Goal: Task Accomplishment & Management: Manage account settings

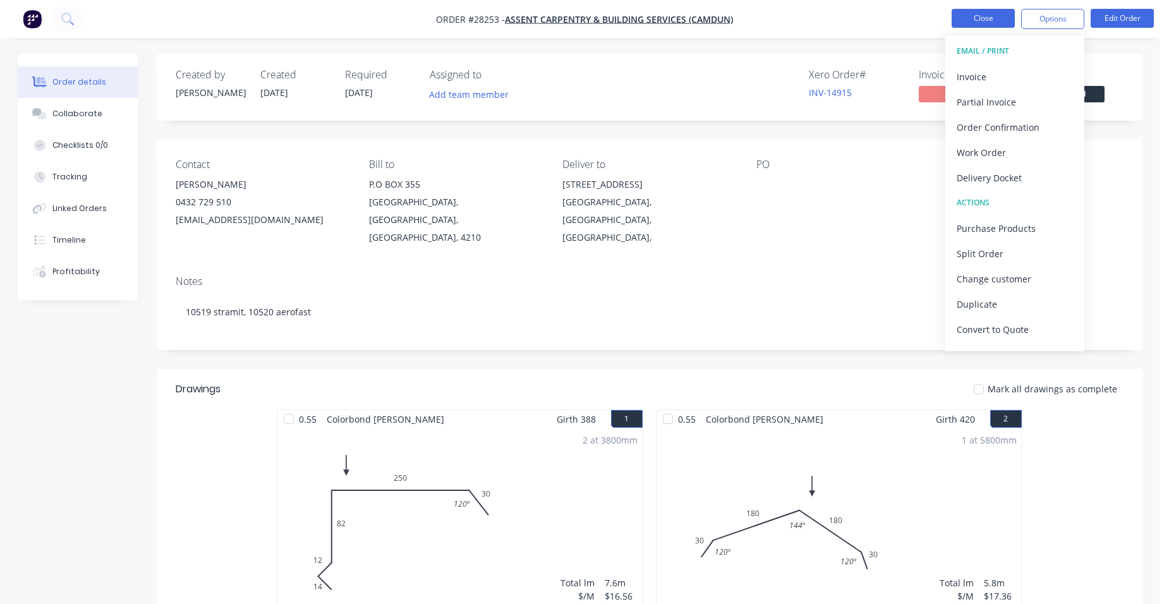
click at [979, 19] on button "Close" at bounding box center [983, 18] width 63 height 19
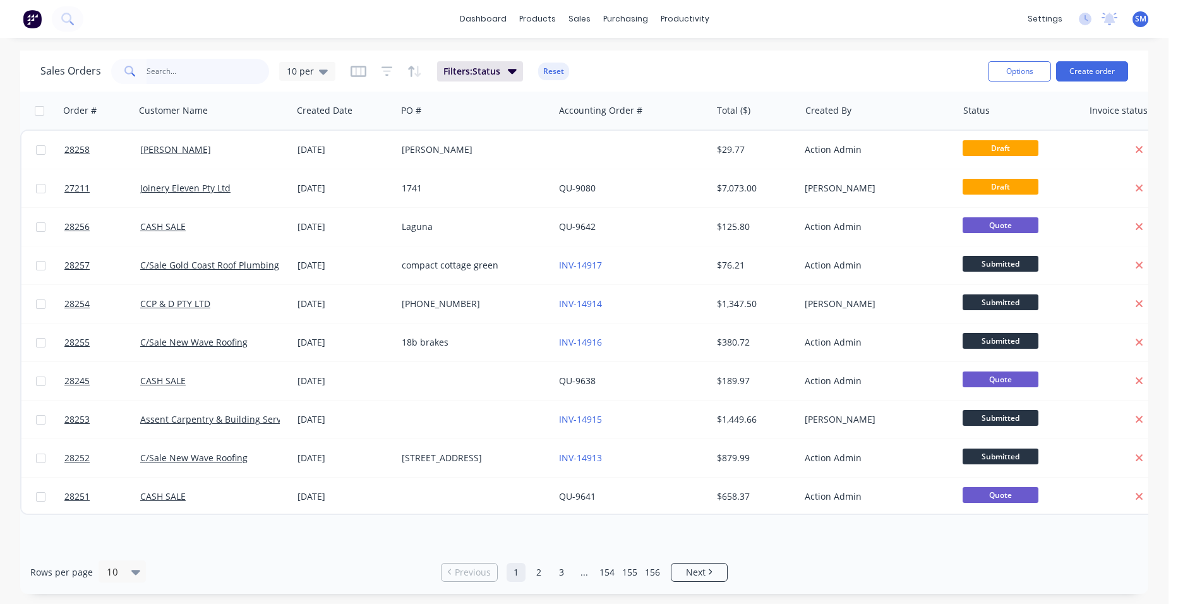
click at [200, 77] on input "text" at bounding box center [208, 71] width 123 height 25
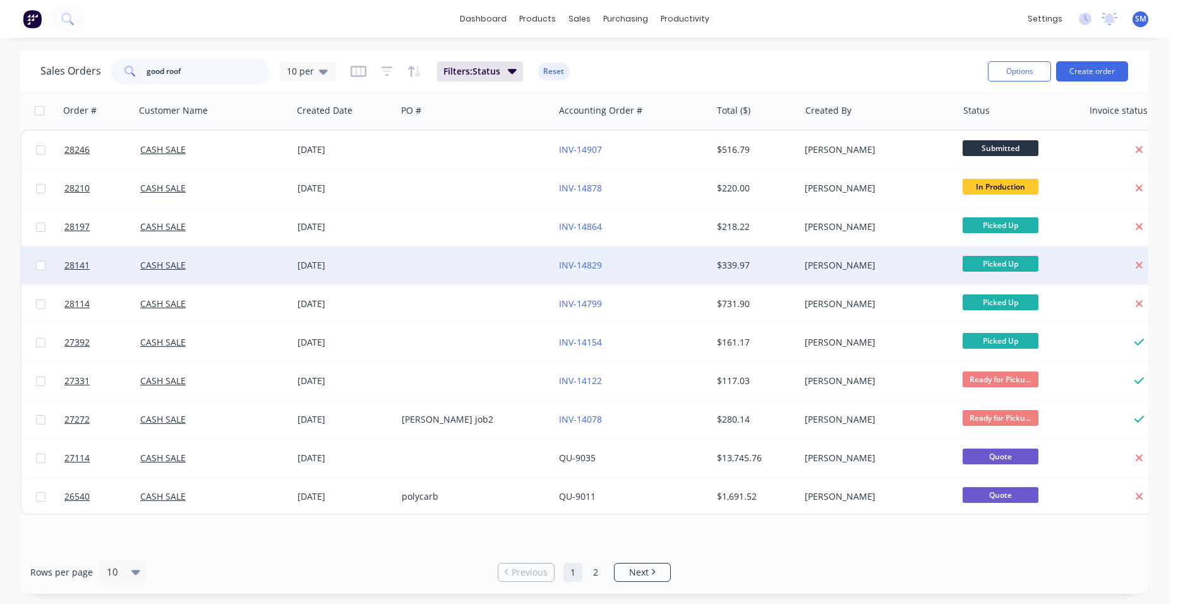
type input "good roof"
click at [684, 263] on div "INV-14829" at bounding box center [629, 265] width 140 height 13
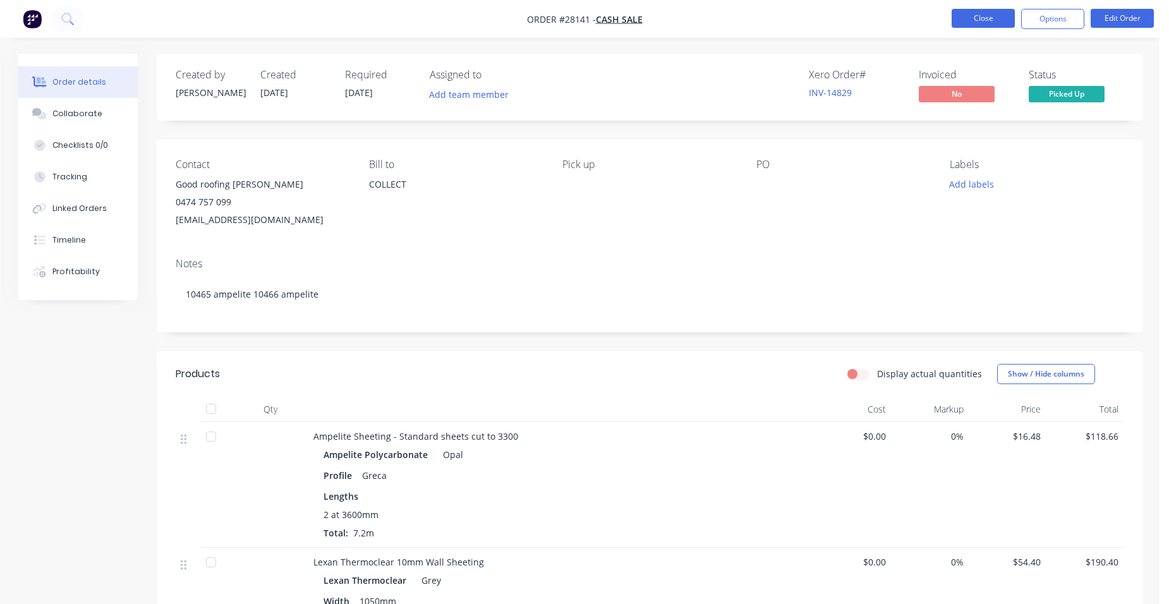
click at [963, 21] on button "Close" at bounding box center [983, 18] width 63 height 19
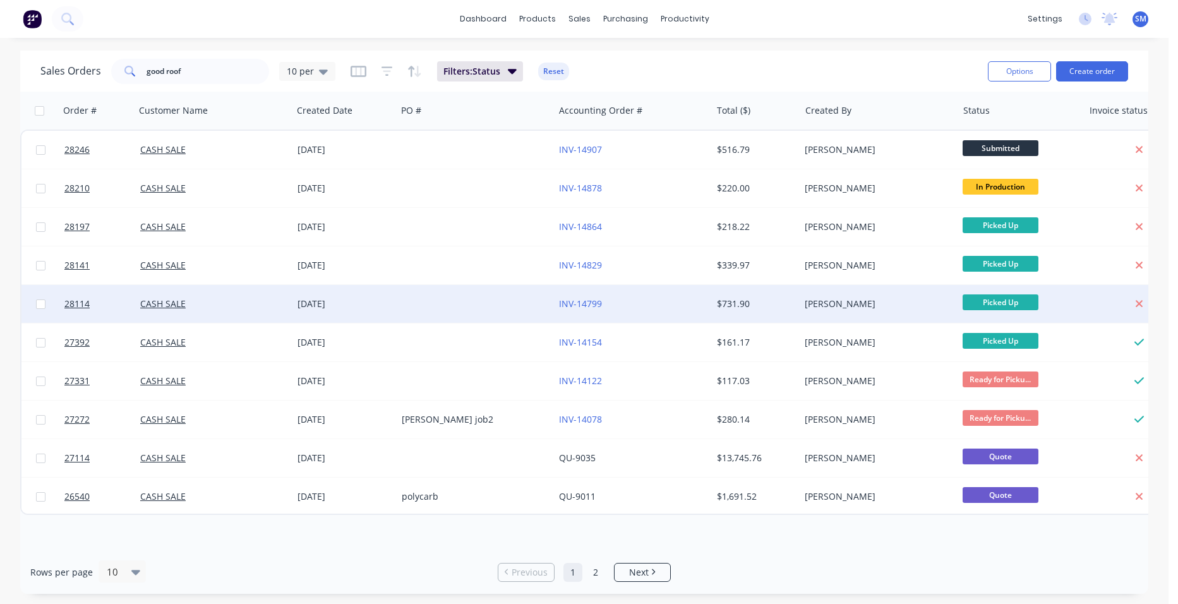
click at [670, 296] on div "INV-14799" at bounding box center [632, 304] width 157 height 38
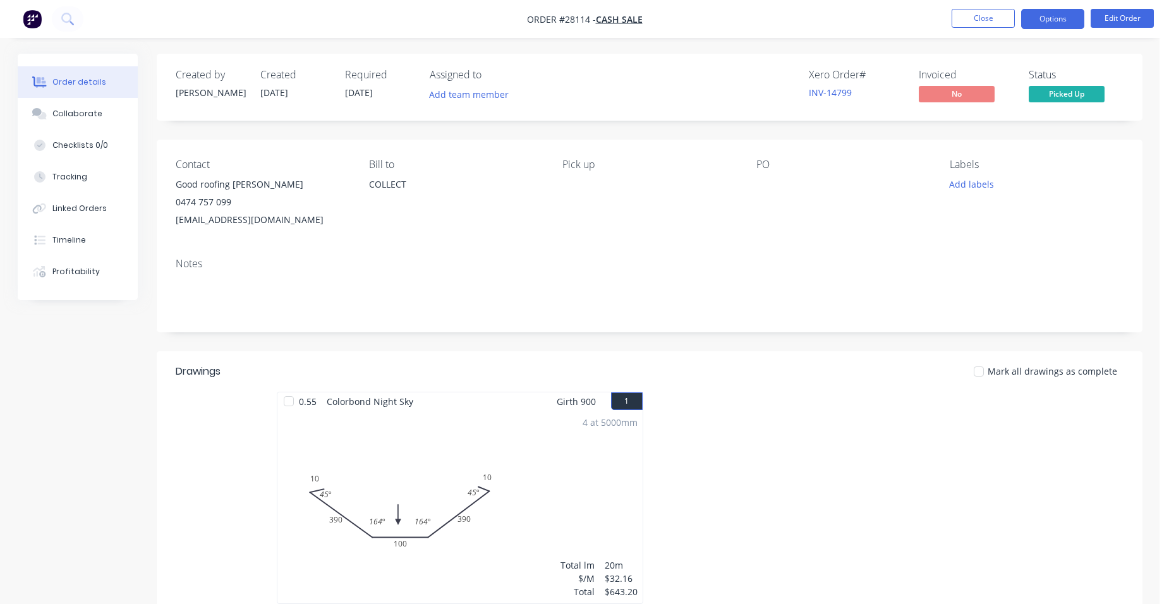
click at [1060, 13] on button "Options" at bounding box center [1052, 19] width 63 height 20
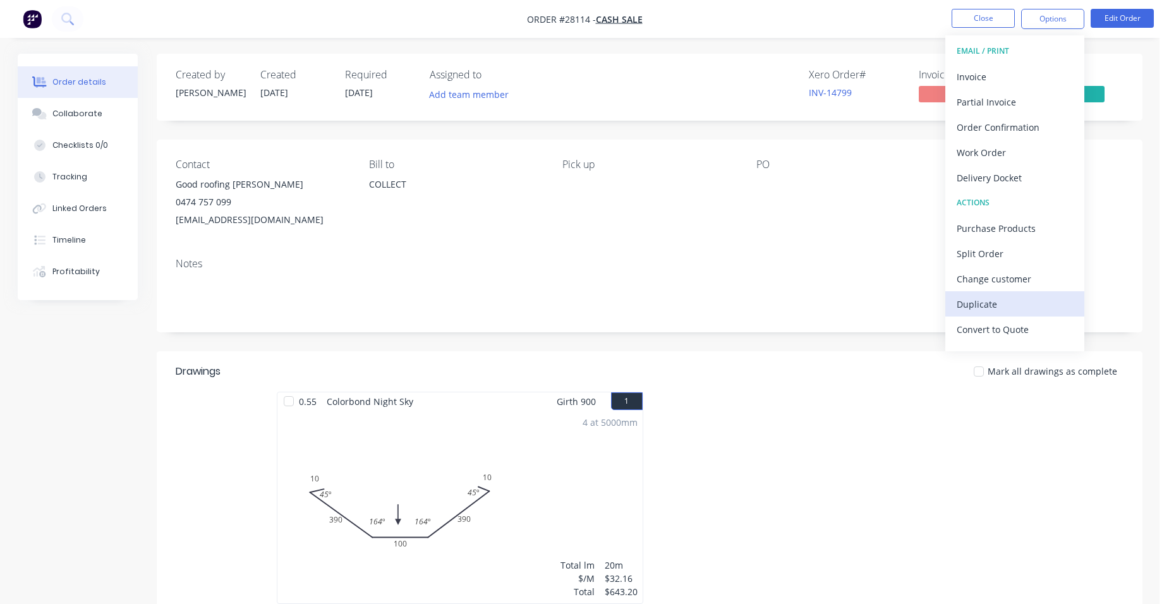
click at [1060, 295] on div "Duplicate" at bounding box center [1015, 304] width 116 height 18
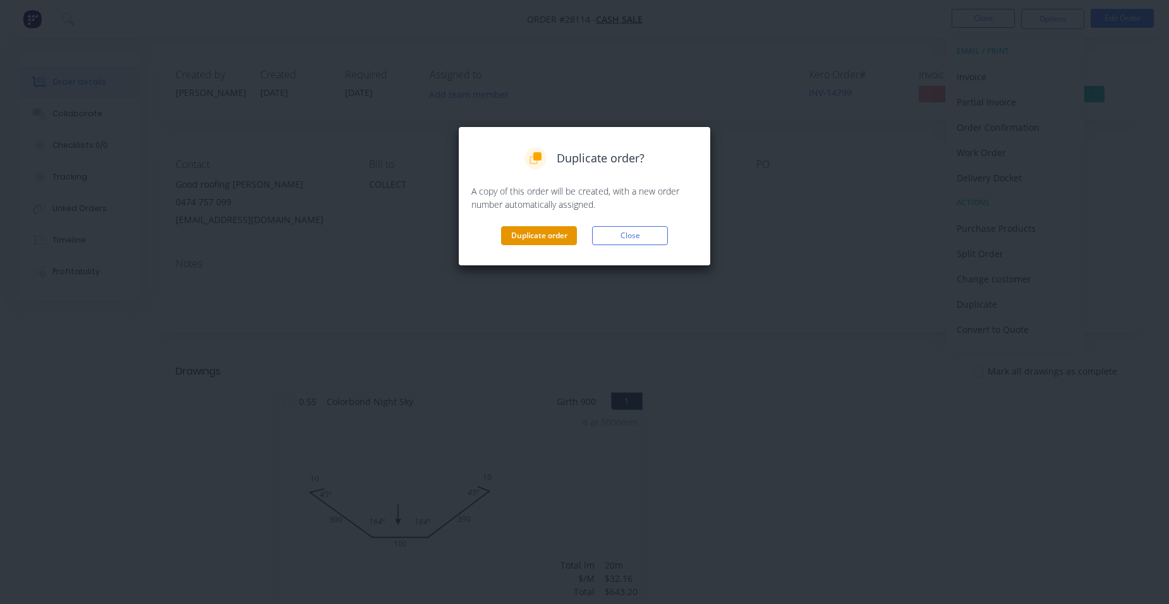
click at [558, 227] on button "Duplicate order" at bounding box center [539, 235] width 76 height 19
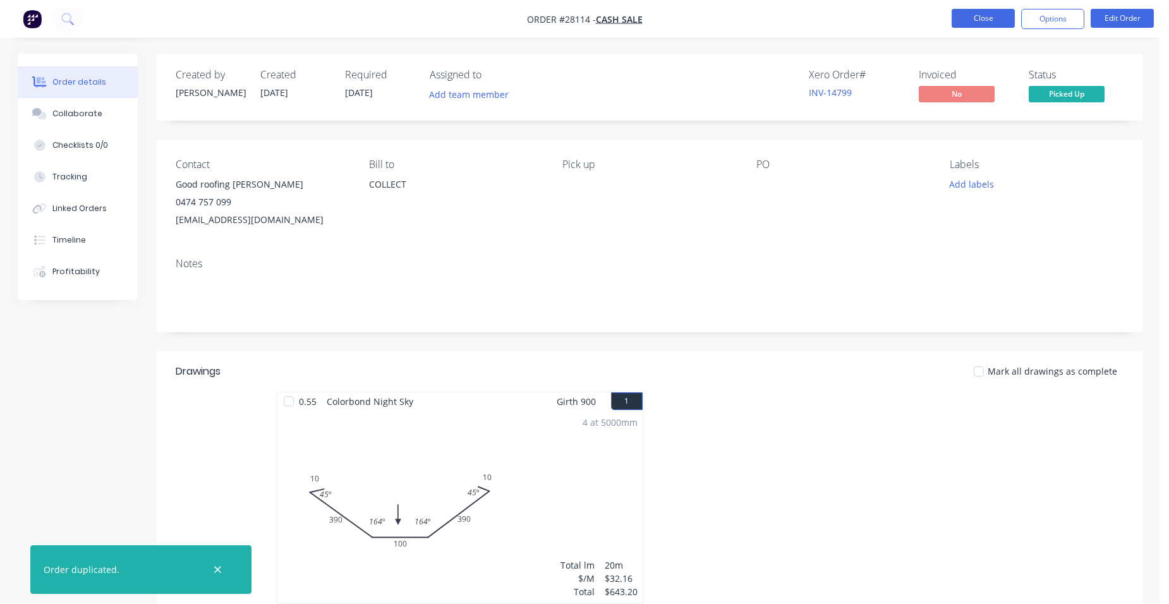
click at [979, 15] on button "Close" at bounding box center [983, 18] width 63 height 19
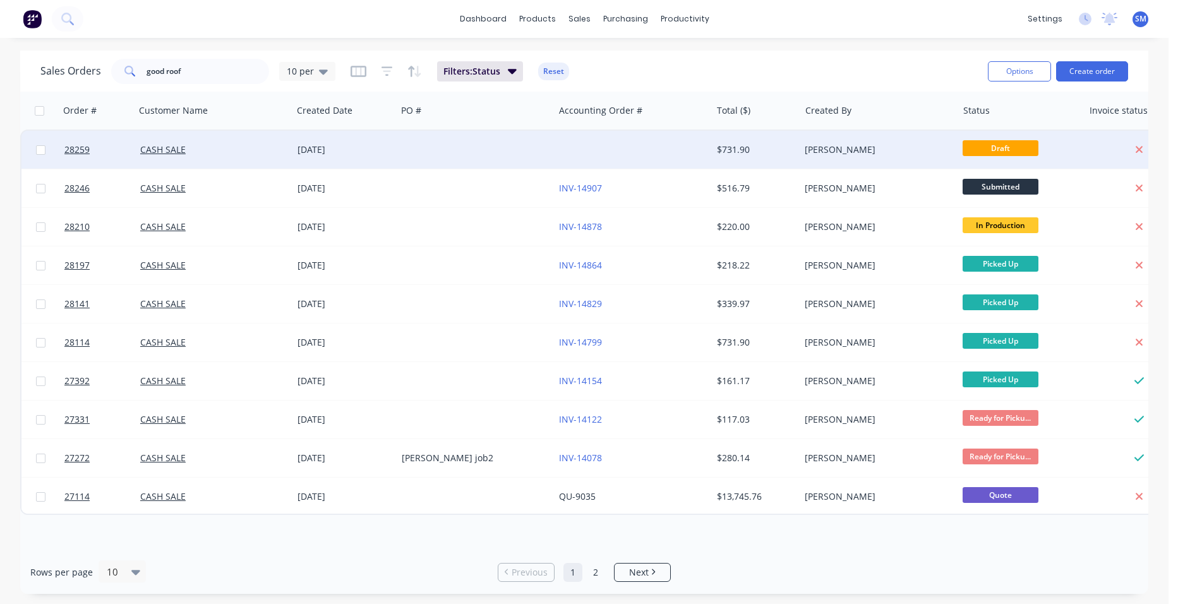
click at [543, 143] on div at bounding box center [475, 150] width 157 height 38
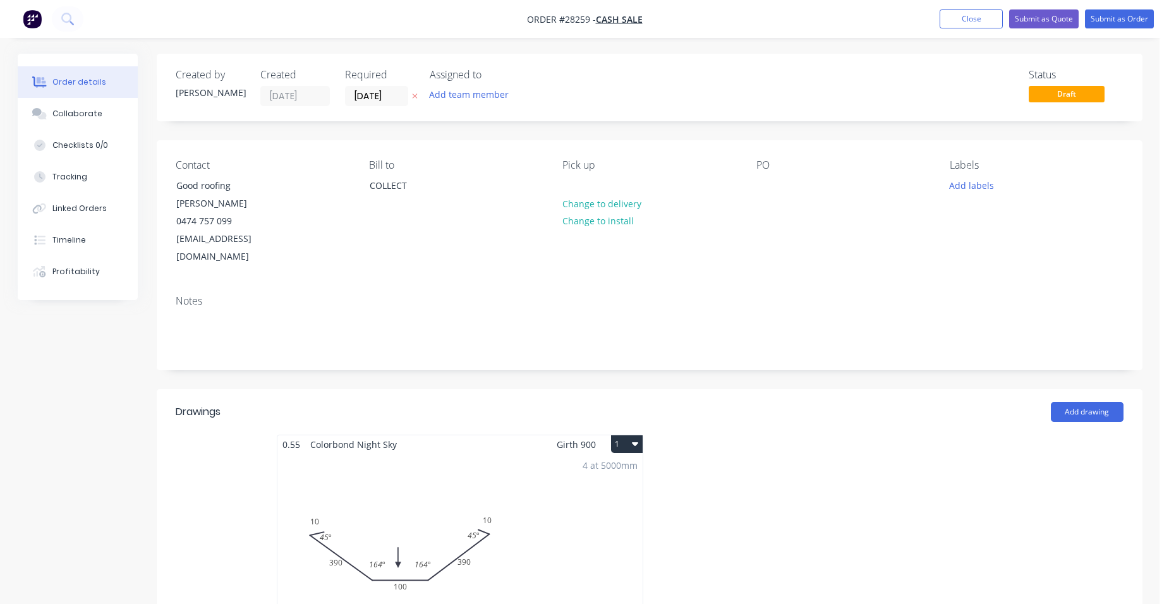
click at [521, 435] on div "0.55 Colorbond Night Sky Girth 900 1" at bounding box center [459, 444] width 365 height 18
click at [464, 528] on div "4 at 5000mm Total lm $/M Total 20m $32.16 $643.20" at bounding box center [459, 550] width 365 height 193
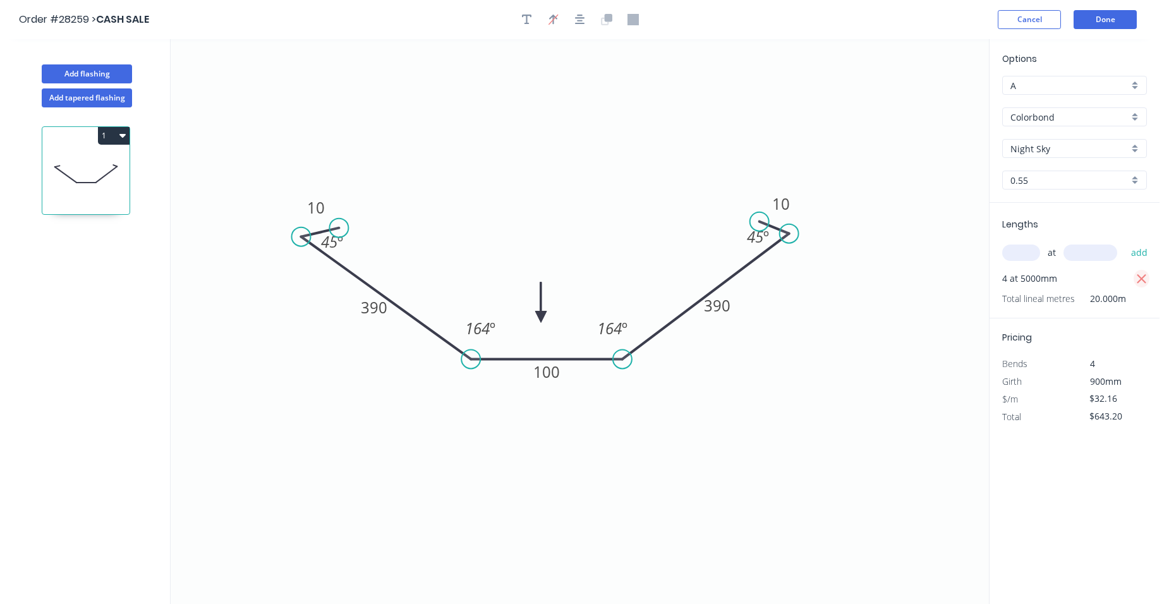
drag, startPoint x: 1144, startPoint y: 277, endPoint x: 1136, endPoint y: 277, distance: 7.6
click at [1143, 277] on icon "button" at bounding box center [1141, 278] width 9 height 9
type input "$0.00"
click at [1029, 256] on input "text" at bounding box center [1021, 253] width 38 height 16
type input "4"
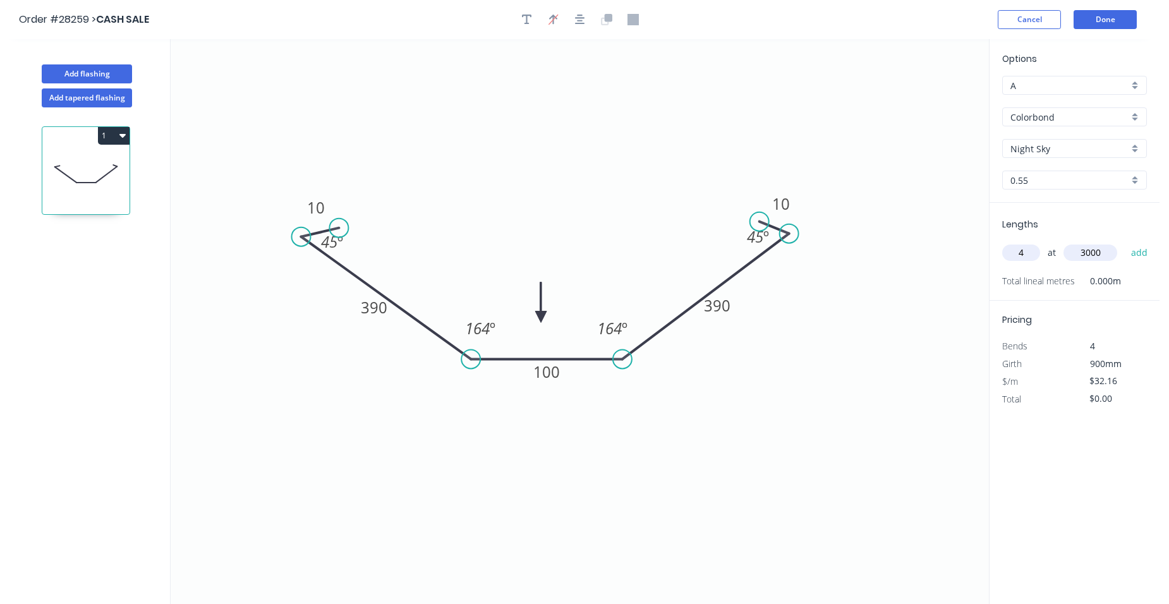
type input "3000"
click at [1125, 242] on button "add" at bounding box center [1140, 252] width 30 height 21
type input "$385.92"
click at [1115, 19] on button "Done" at bounding box center [1105, 19] width 63 height 19
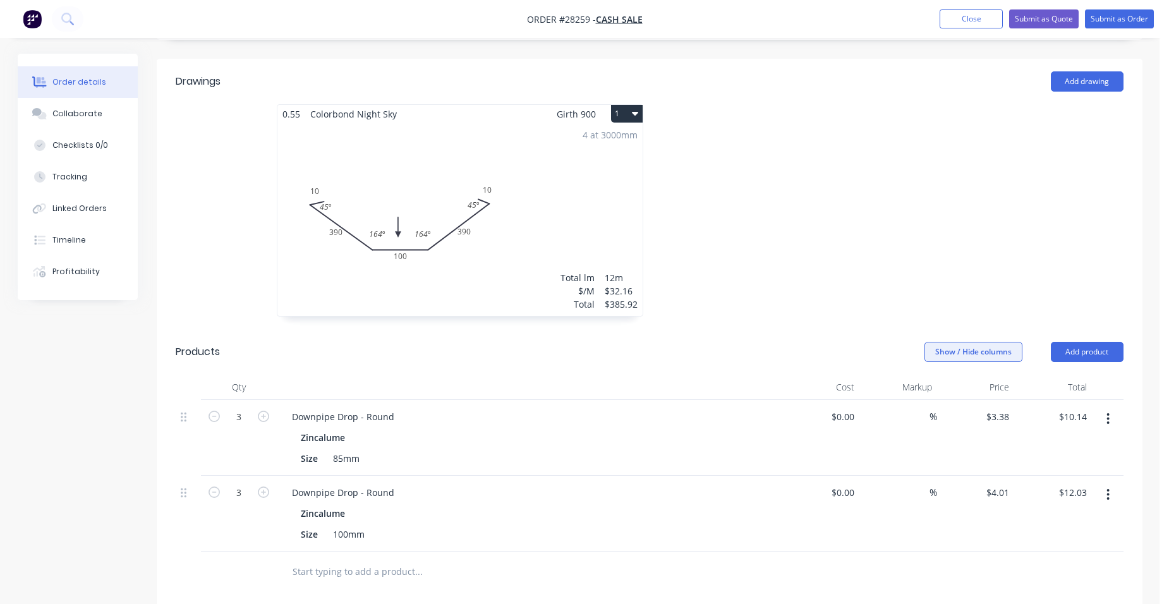
scroll to position [442, 0]
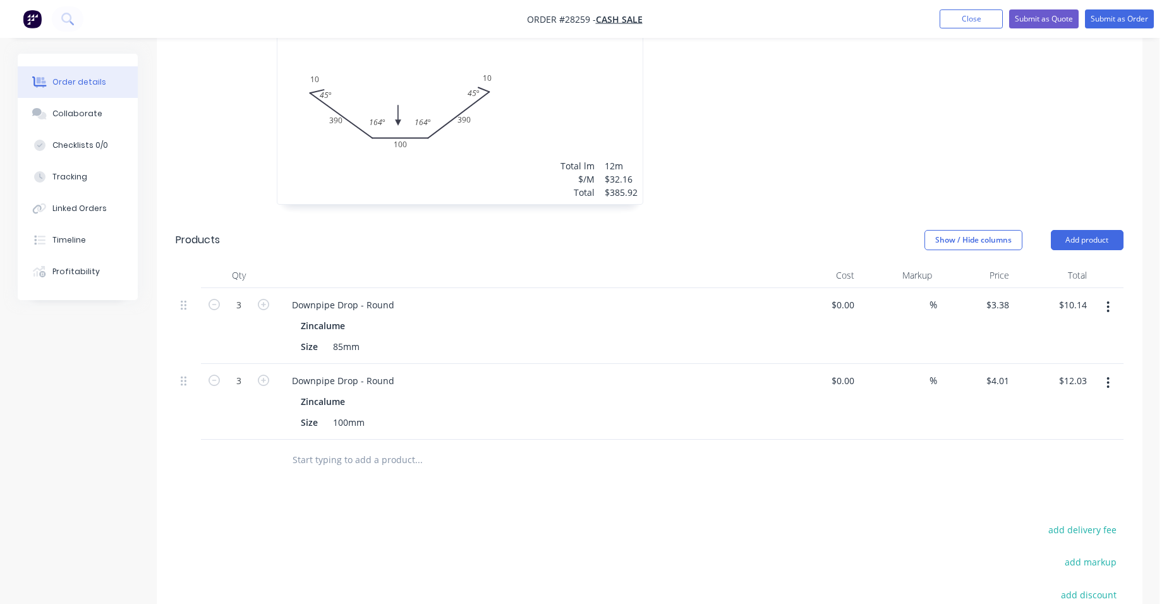
click at [1109, 376] on icon "button" at bounding box center [1107, 383] width 3 height 14
click at [1063, 483] on div "Delete" at bounding box center [1063, 492] width 97 height 18
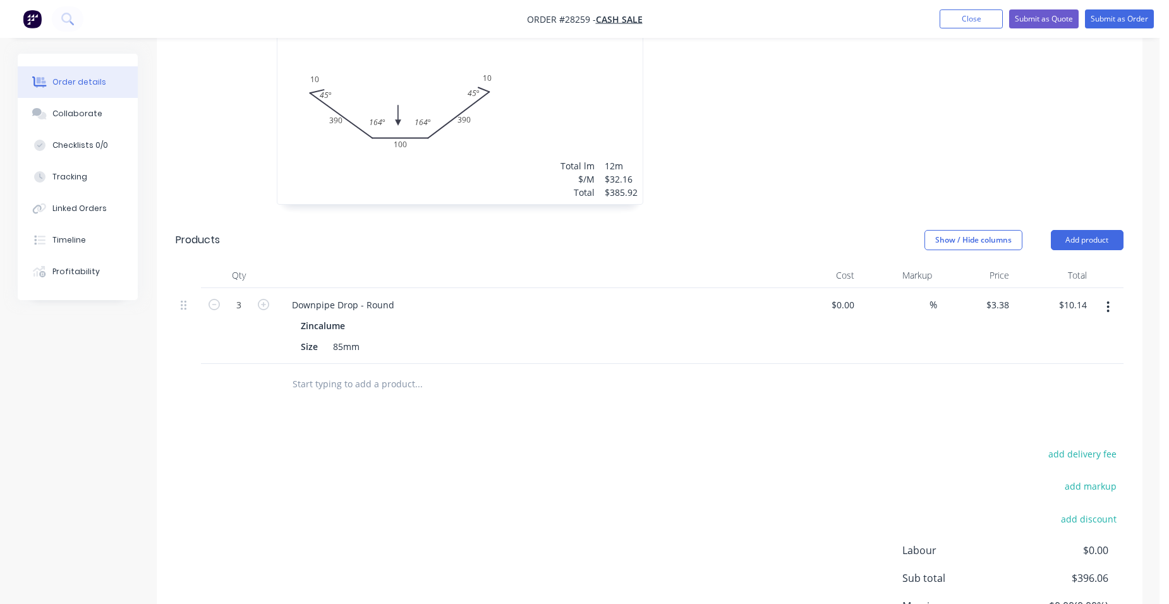
click at [1105, 296] on button "button" at bounding box center [1108, 307] width 30 height 23
drag, startPoint x: 1039, startPoint y: 399, endPoint x: 1043, endPoint y: 378, distance: 21.8
click at [1041, 407] on div "Delete" at bounding box center [1063, 416] width 97 height 18
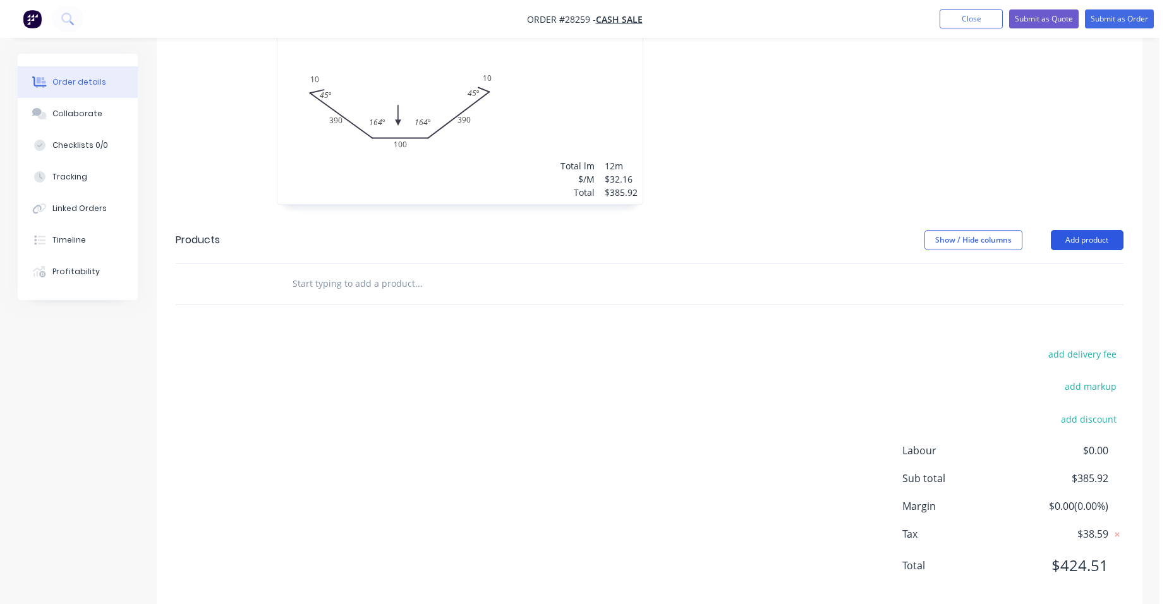
click at [1093, 230] on button "Add product" at bounding box center [1087, 240] width 73 height 20
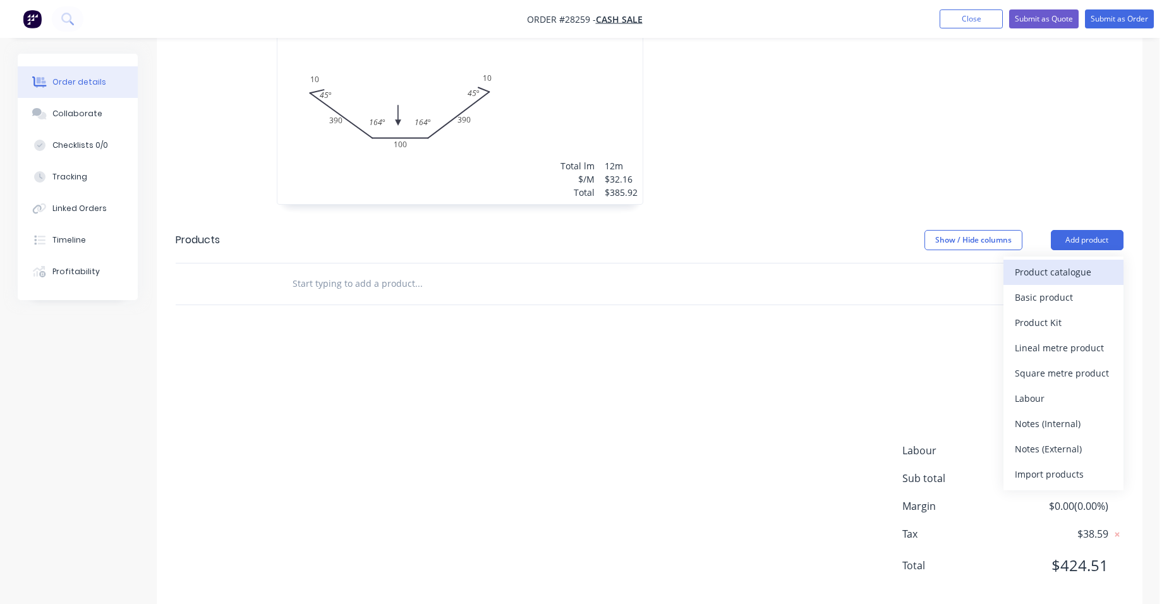
click at [1074, 263] on div "Product catalogue" at bounding box center [1063, 272] width 97 height 18
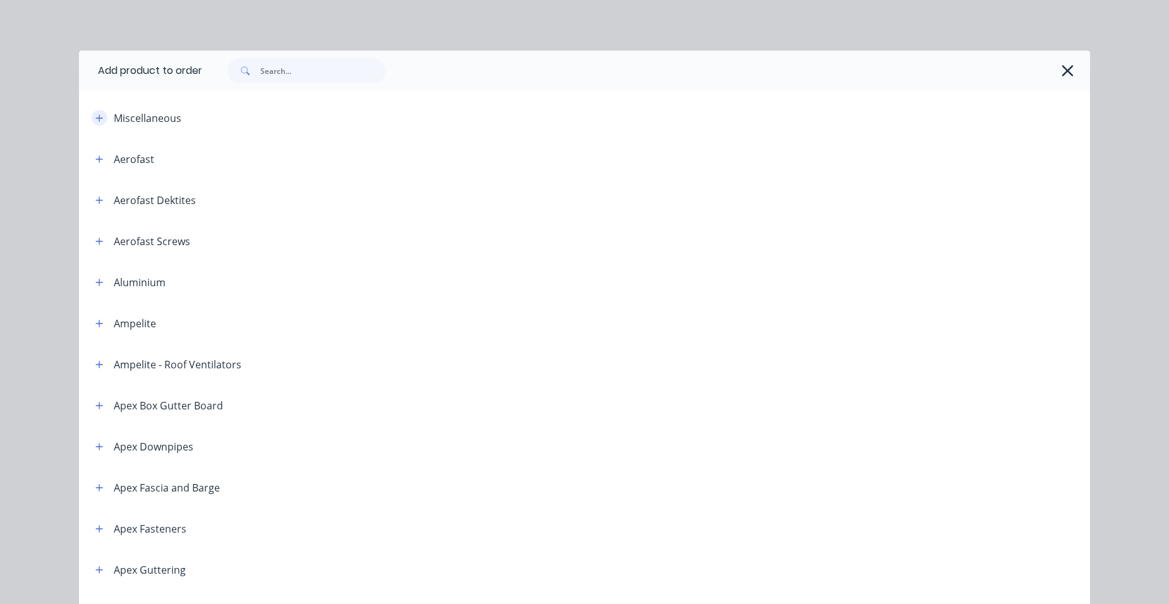
click at [92, 117] on button "button" at bounding box center [100, 118] width 16 height 16
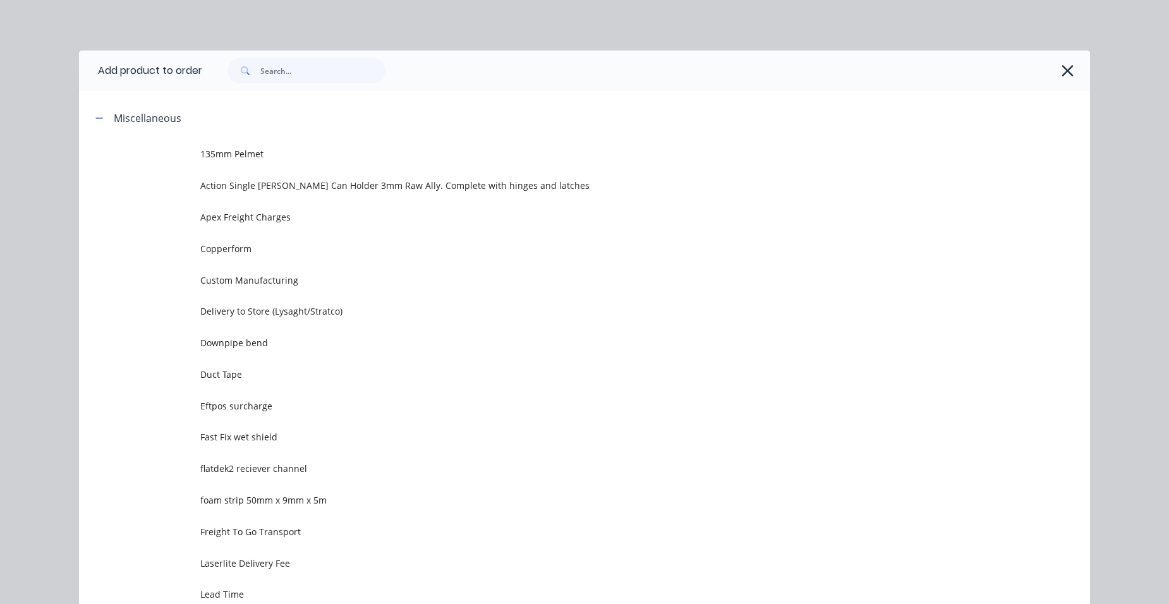
drag, startPoint x: 289, startPoint y: 289, endPoint x: 296, endPoint y: 308, distance: 20.2
click at [293, 289] on td "Custom Manufacturing" at bounding box center [645, 280] width 890 height 32
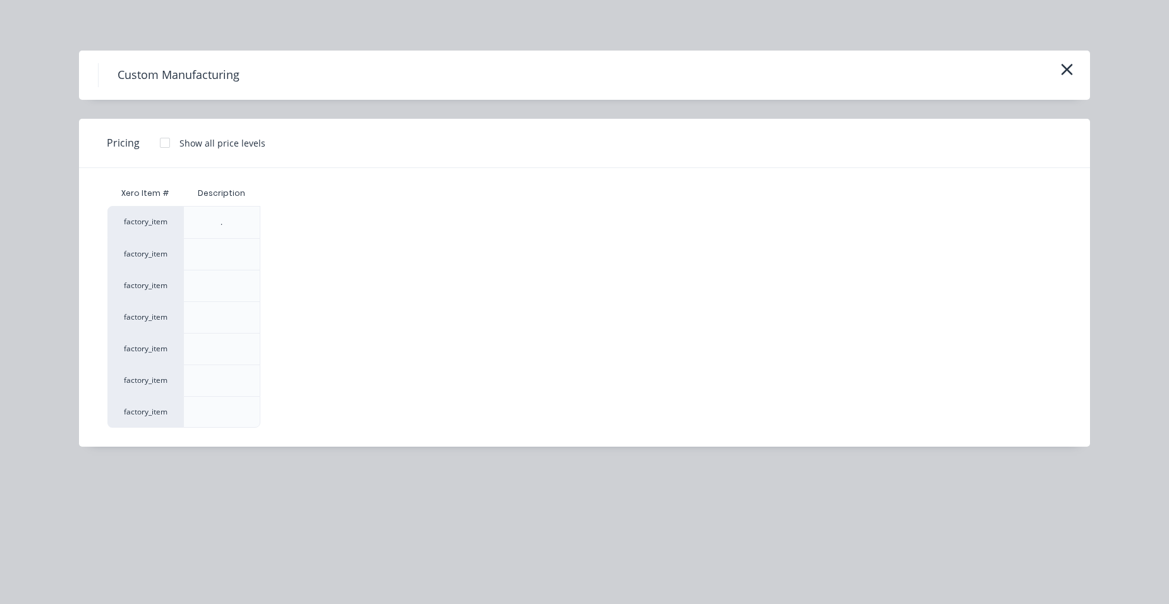
click at [177, 150] on div "Show all price levels" at bounding box center [226, 143] width 133 height 28
click at [160, 138] on div at bounding box center [164, 142] width 25 height 25
click at [286, 386] on div "$0.00" at bounding box center [295, 380] width 68 height 31
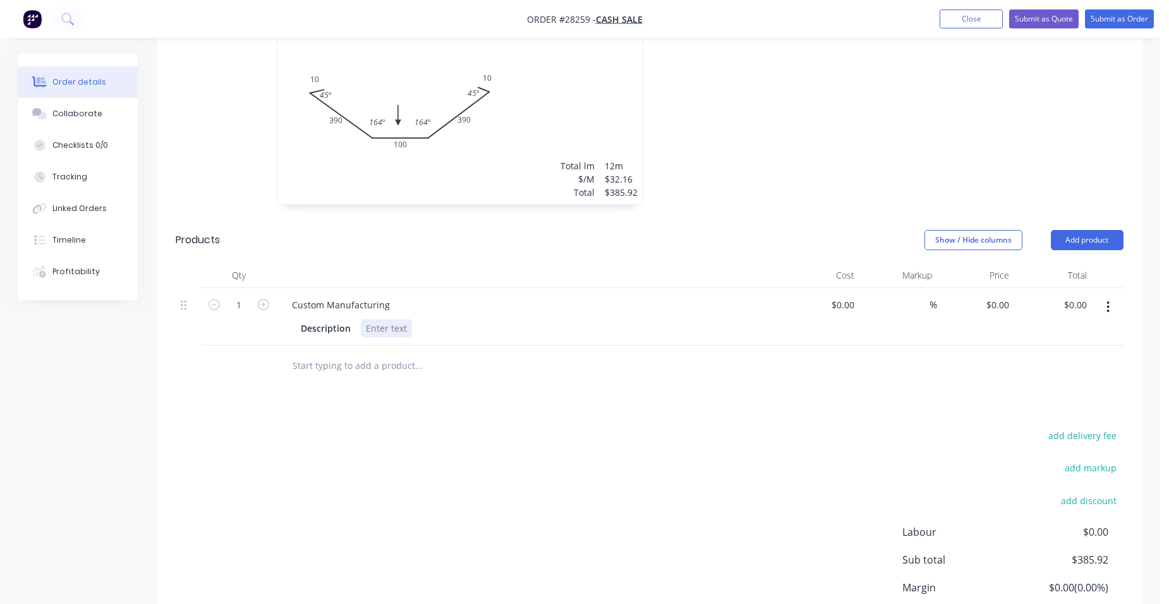
click at [373, 319] on div at bounding box center [386, 328] width 51 height 18
click at [627, 263] on div at bounding box center [530, 275] width 506 height 25
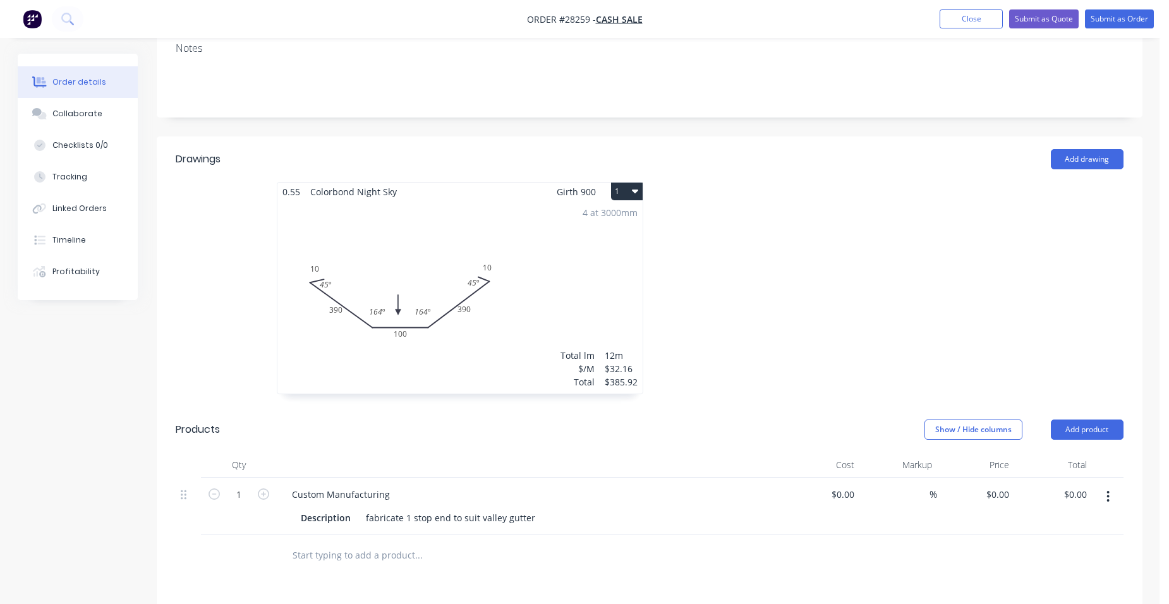
click at [395, 215] on div "4 at 3000mm Total lm $/M Total 12m $32.16 $385.92" at bounding box center [459, 297] width 365 height 193
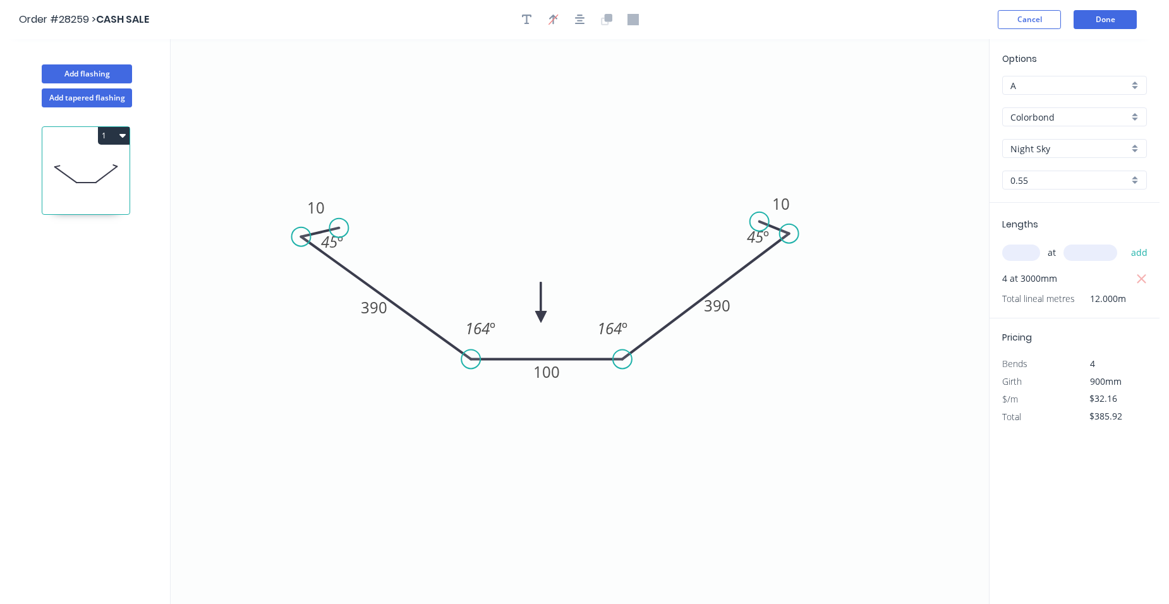
click at [523, 9] on header "Order #28259 > CASH SALE Cancel Done" at bounding box center [580, 19] width 1160 height 39
click at [524, 17] on icon "button" at bounding box center [527, 19] width 10 height 11
drag, startPoint x: 254, startPoint y: 97, endPoint x: 553, endPoint y: 145, distance: 302.7
click at [553, 145] on textarea at bounding box center [551, 137] width 102 height 47
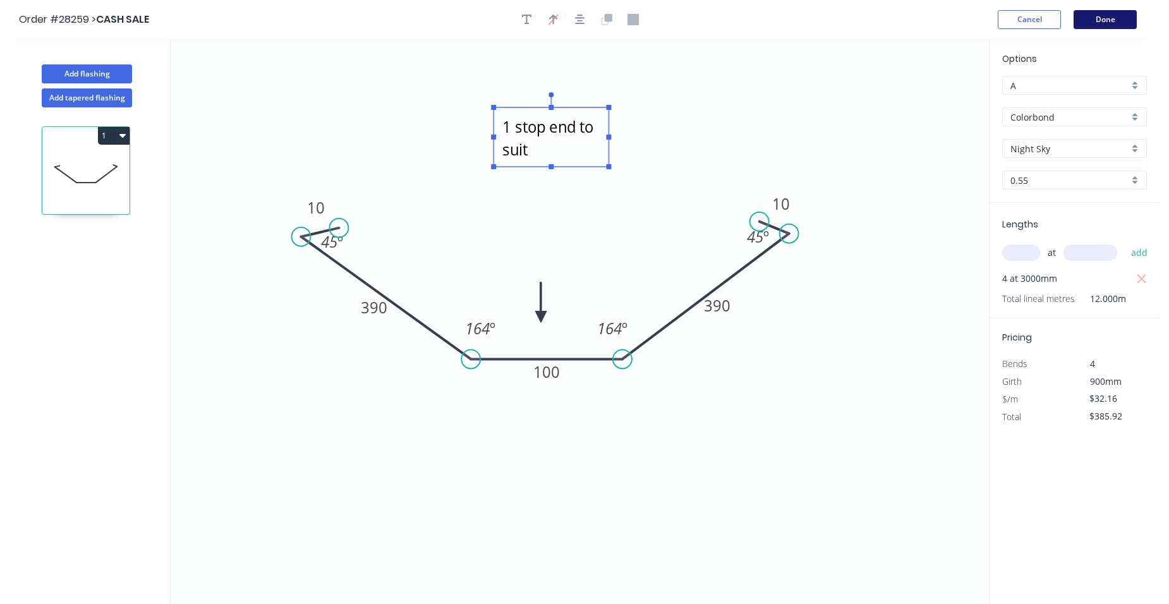
type textarea "1 stop end to suit"
click at [1127, 19] on button "Done" at bounding box center [1105, 19] width 63 height 19
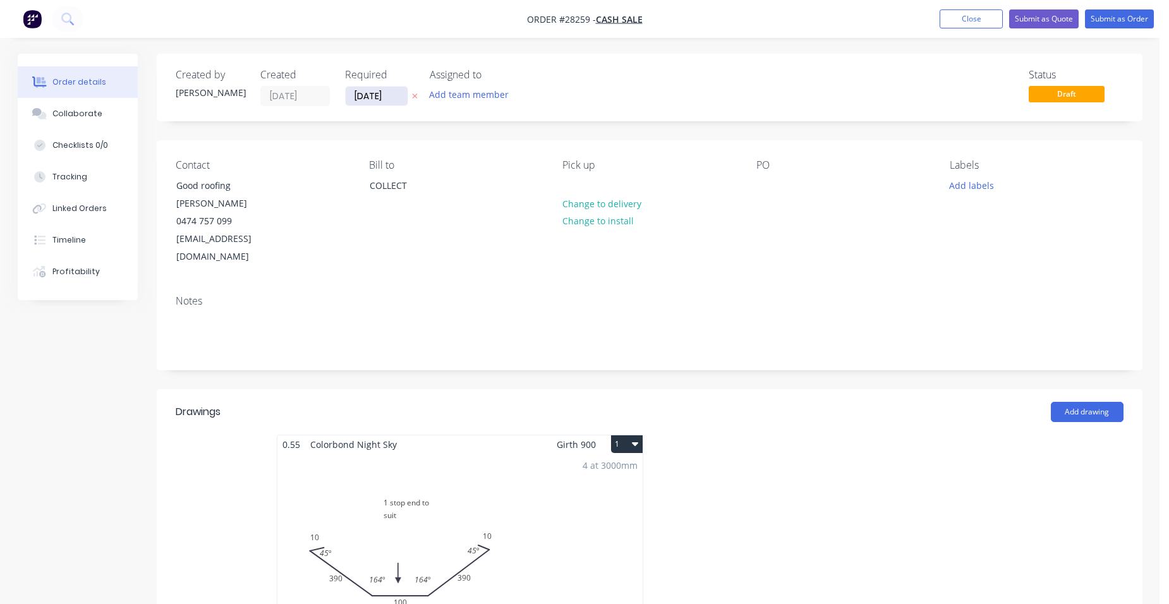
click at [391, 101] on input "[DATE]" at bounding box center [377, 96] width 62 height 19
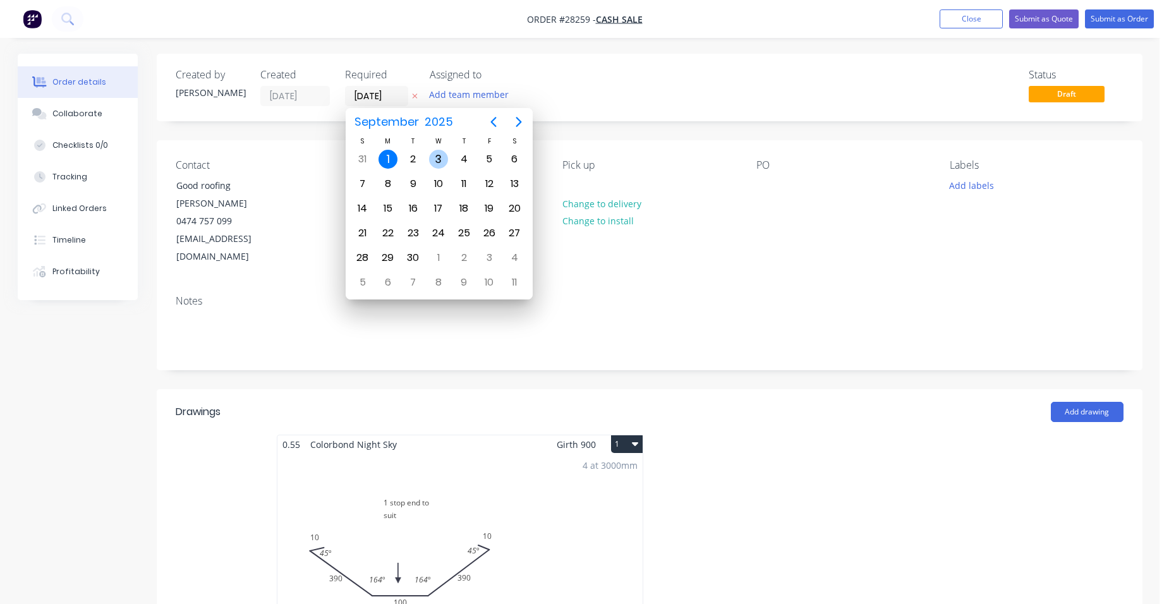
click at [437, 167] on div "3" at bounding box center [438, 159] width 19 height 19
type input "[DATE]"
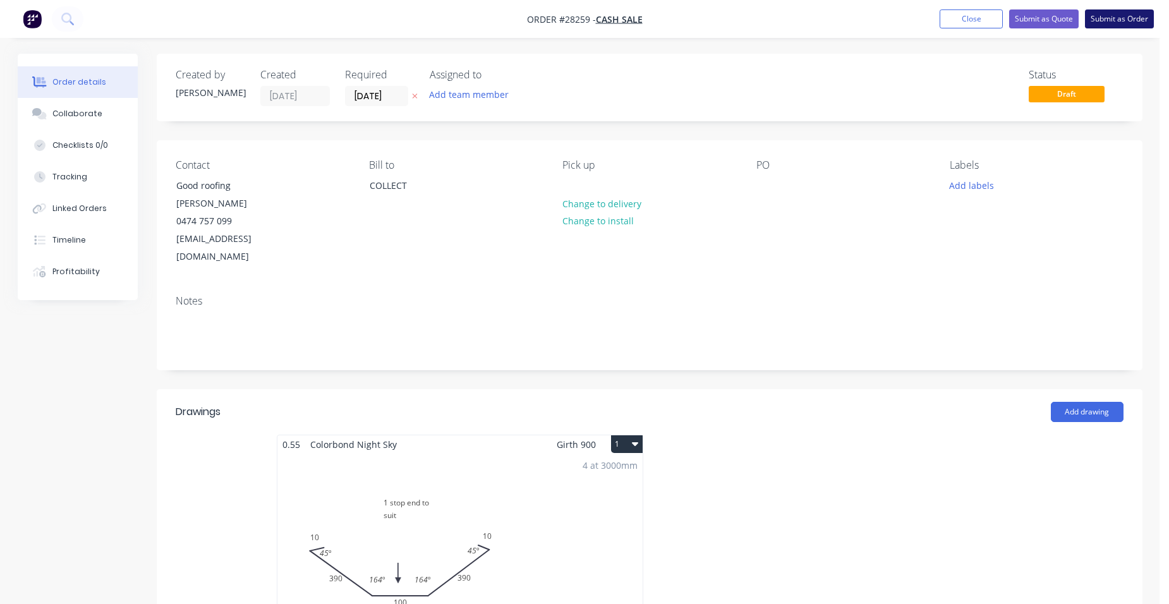
click at [1139, 20] on button "Submit as Order" at bounding box center [1119, 18] width 69 height 19
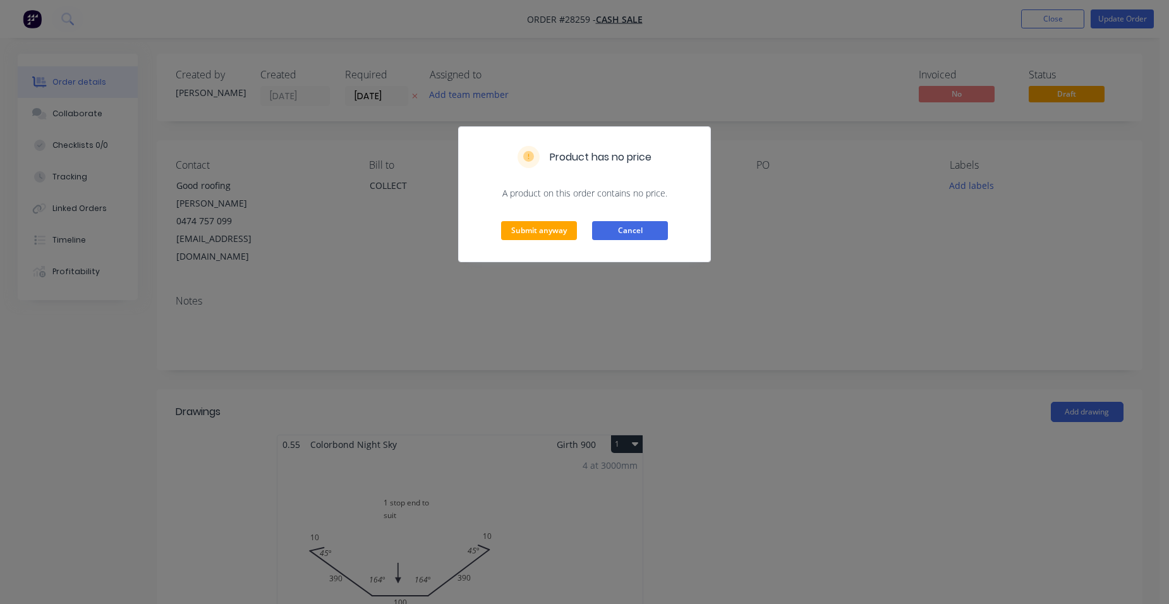
click at [615, 226] on button "Cancel" at bounding box center [630, 230] width 76 height 19
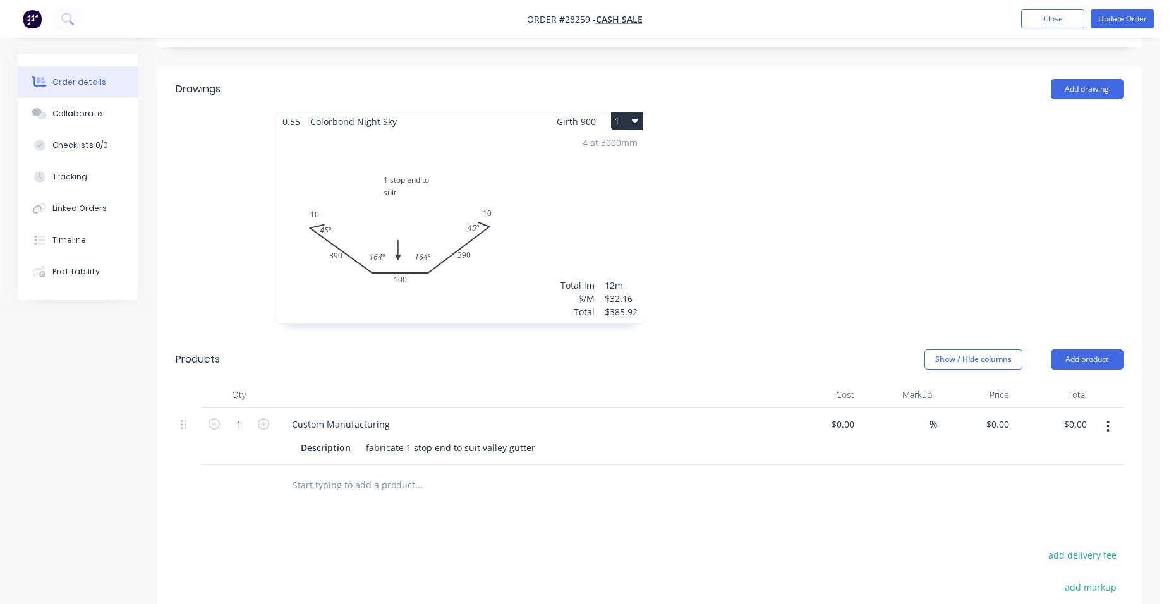
scroll to position [379, 0]
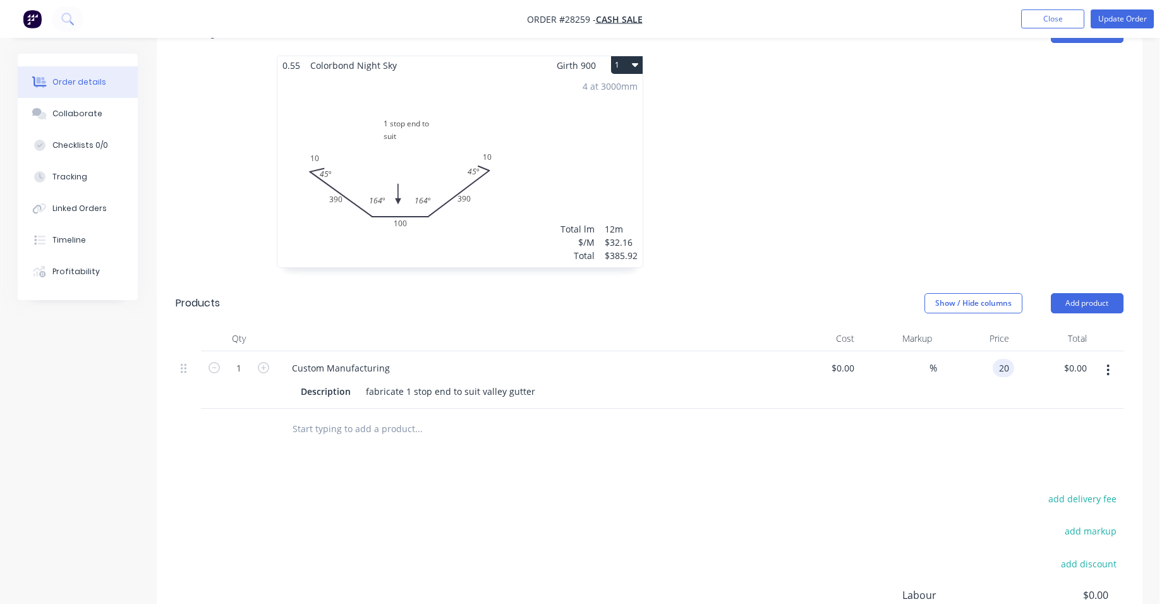
type input "20"
type input "$20.00"
click at [990, 354] on div "20 20" at bounding box center [976, 380] width 78 height 58
type input "$20.00"
click at [1129, 20] on button "Update Order" at bounding box center [1122, 18] width 63 height 19
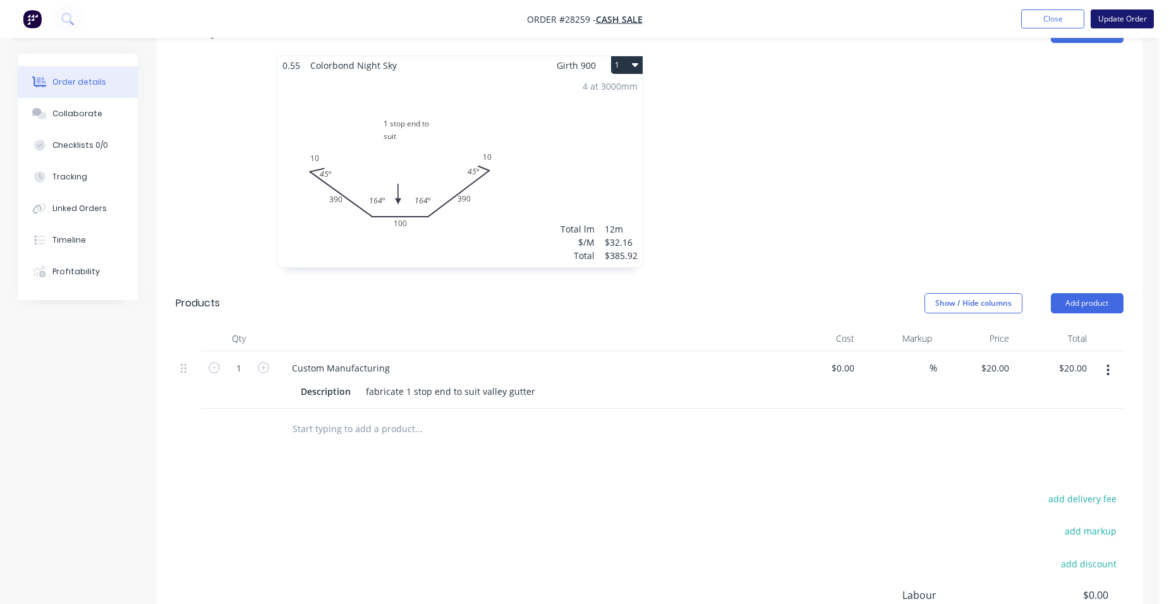
scroll to position [0, 0]
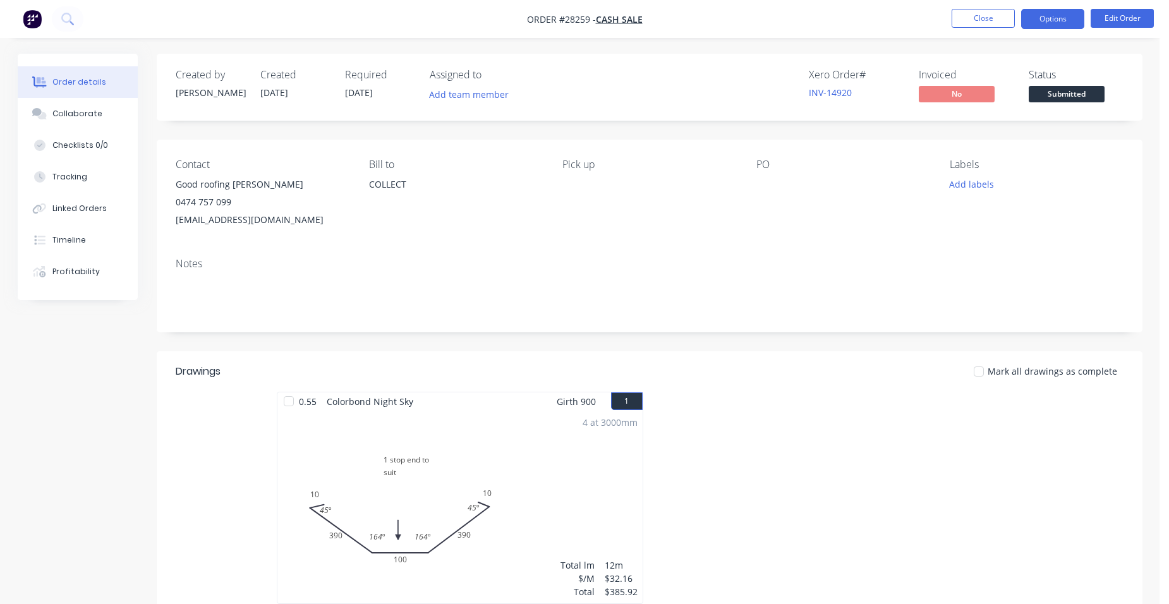
click at [1068, 25] on button "Options" at bounding box center [1052, 19] width 63 height 20
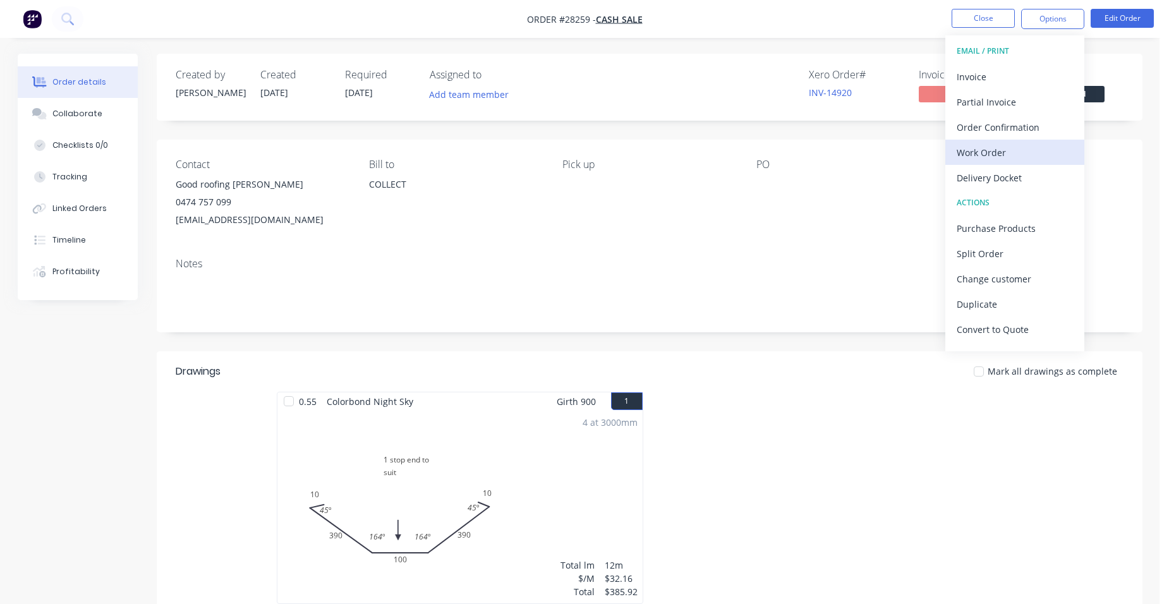
click at [1030, 155] on div "Work Order" at bounding box center [1015, 152] width 116 height 18
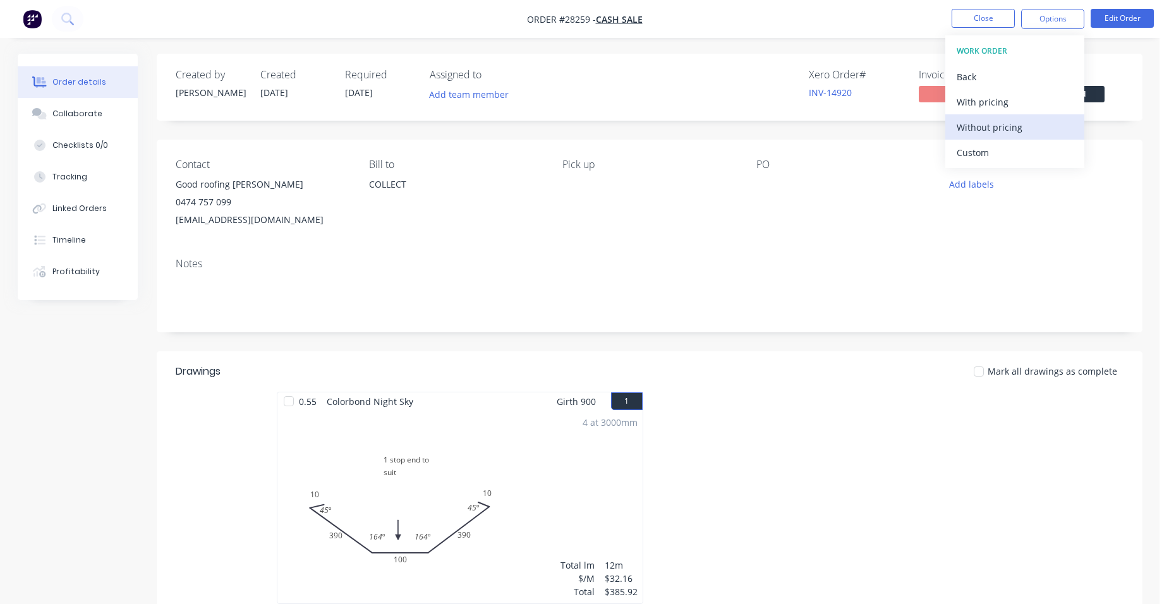
click at [1038, 123] on div "Without pricing" at bounding box center [1015, 127] width 116 height 18
